Goal: Information Seeking & Learning: Learn about a topic

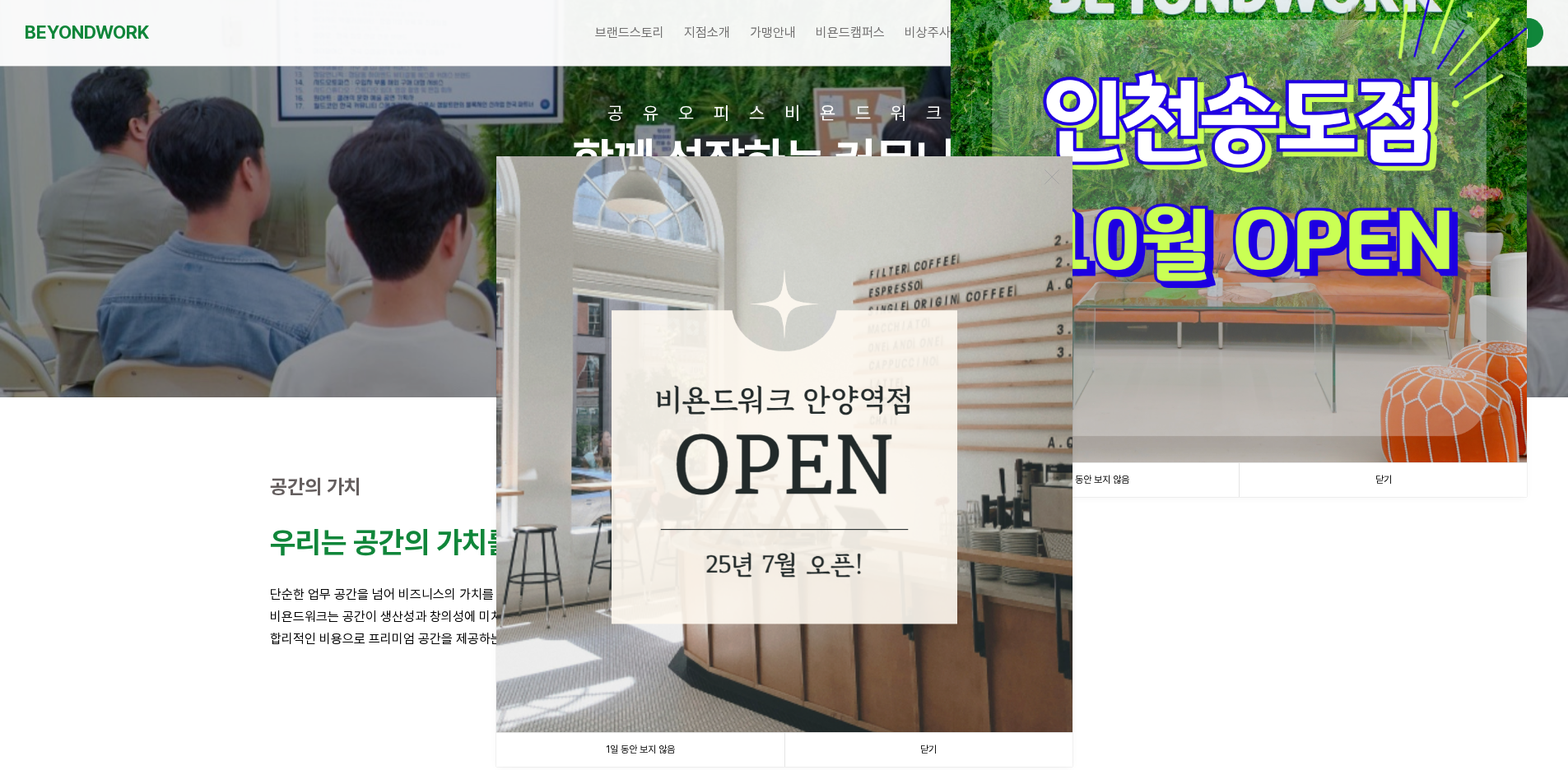
scroll to position [329, 0]
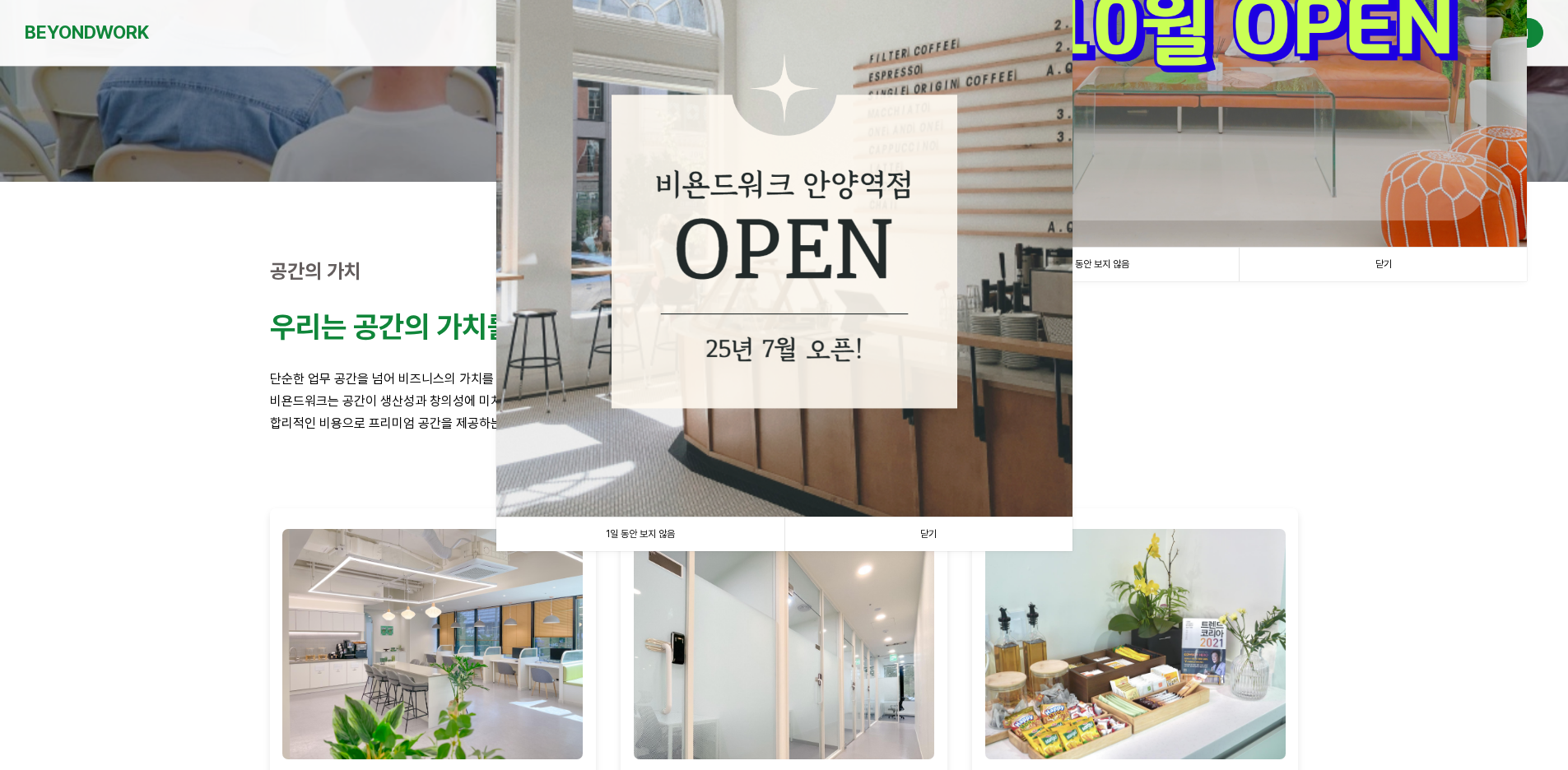
click at [910, 529] on link "닫기" at bounding box center [928, 534] width 288 height 33
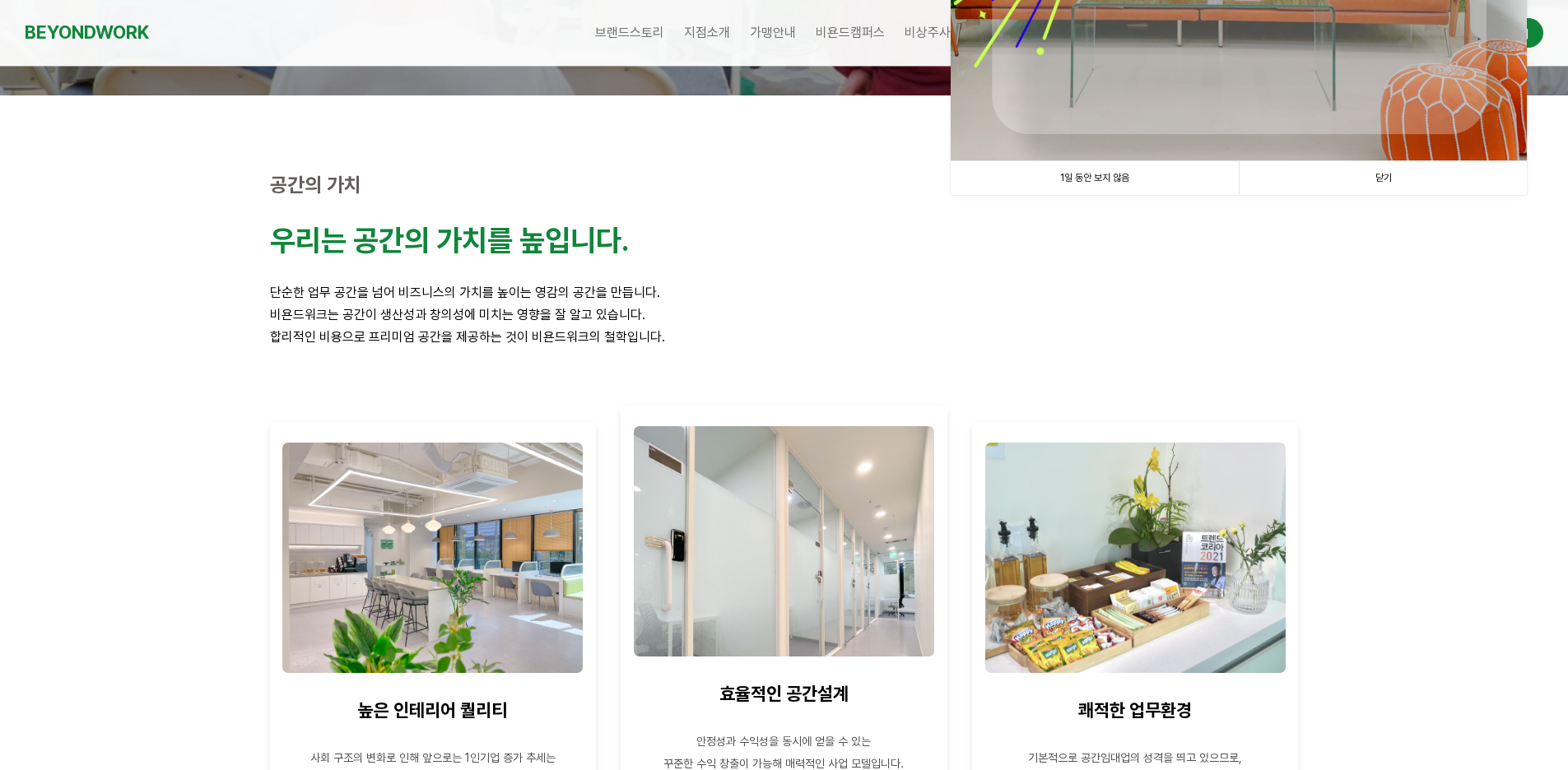
scroll to position [549, 0]
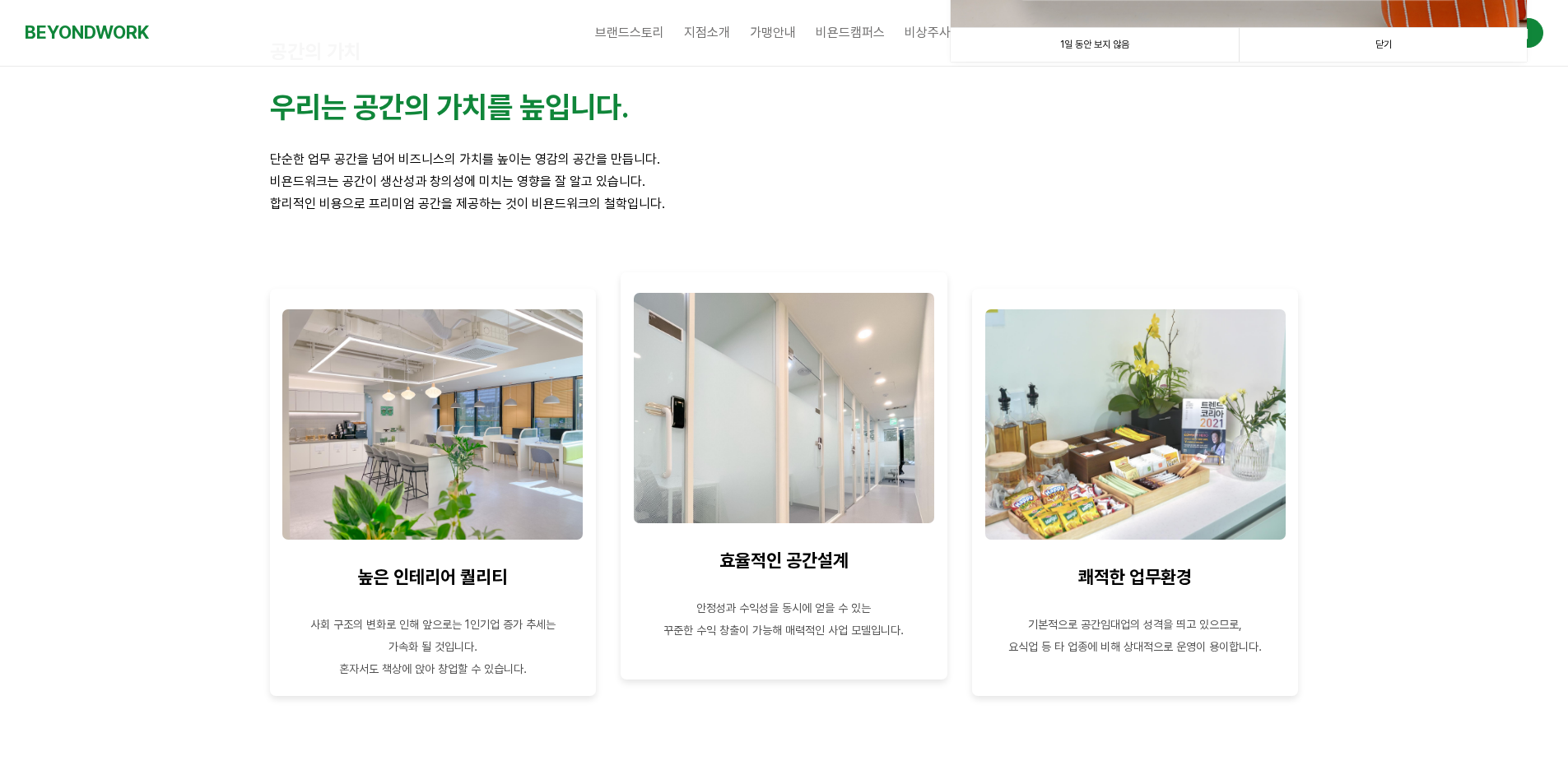
click at [764, 462] on img at bounding box center [783, 408] width 300 height 230
click at [753, 607] on span "안정성과 수익성을 동시에 얻을 수 있는" at bounding box center [784, 608] width 175 height 13
click at [770, 569] on strong "효율적인 공간설계" at bounding box center [783, 560] width 129 height 21
click at [772, 566] on strong "효율적인 공간설계" at bounding box center [783, 560] width 129 height 21
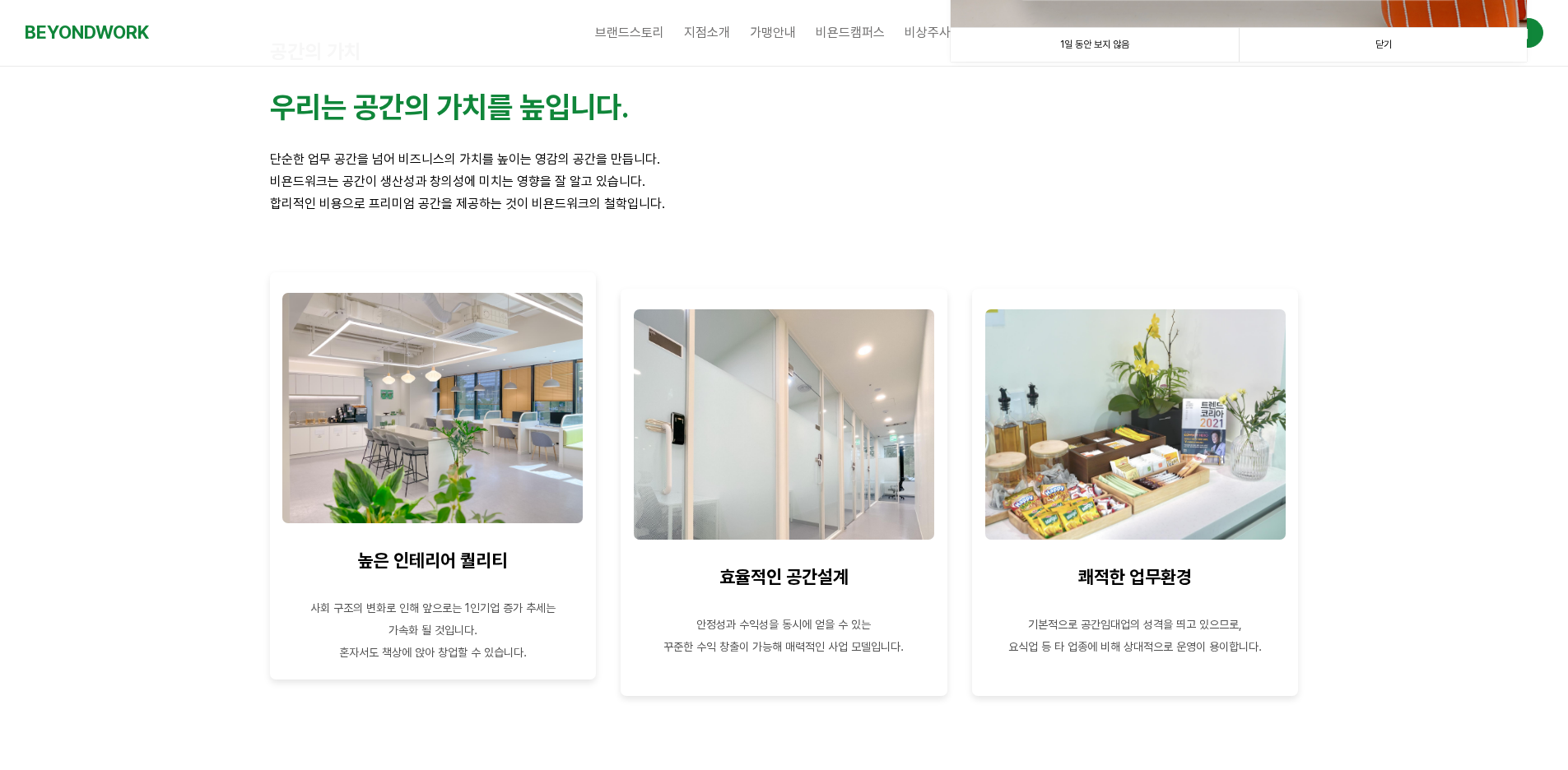
click at [433, 478] on img at bounding box center [432, 408] width 300 height 230
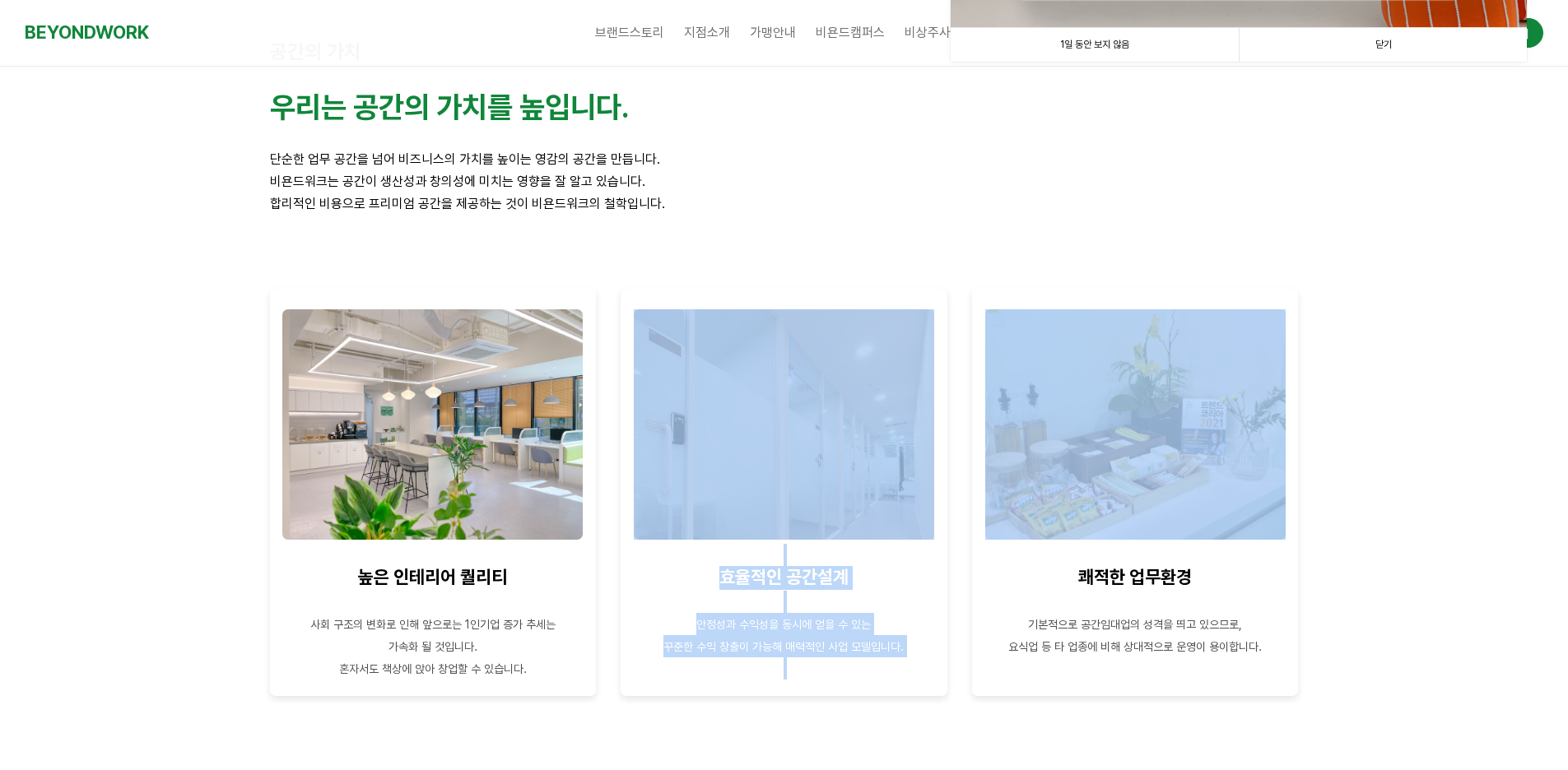
click at [959, 514] on div "높은 인테리어 퀄리티 사회 구조의 변화로 인해 앞으로는 1인기업 증가 추세는 가속화 될 것입니다. 혼자서도 책상에 앉아 창업할 수 있습니다. …" at bounding box center [784, 517] width 1053 height 481
click at [960, 514] on div "쾌적한 업무환경 기본적으로 공간임대업의 성격을 띄고 있으므로, 요식업 등 타 업종에 비해 상대적으로 운영이 용이합니다." at bounding box center [1135, 492] width 351 height 432
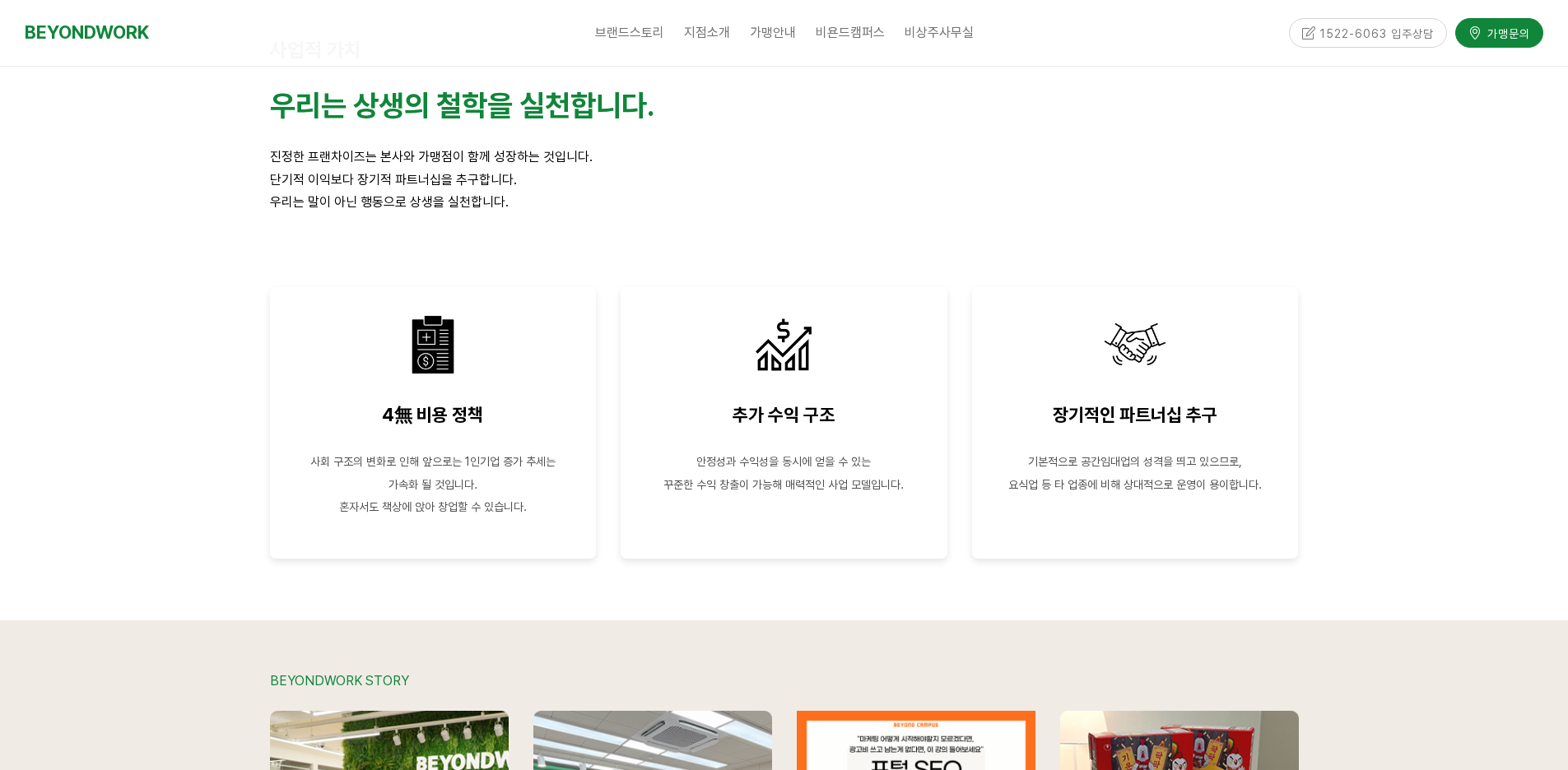
scroll to position [2823, 0]
